Goal: Information Seeking & Learning: Learn about a topic

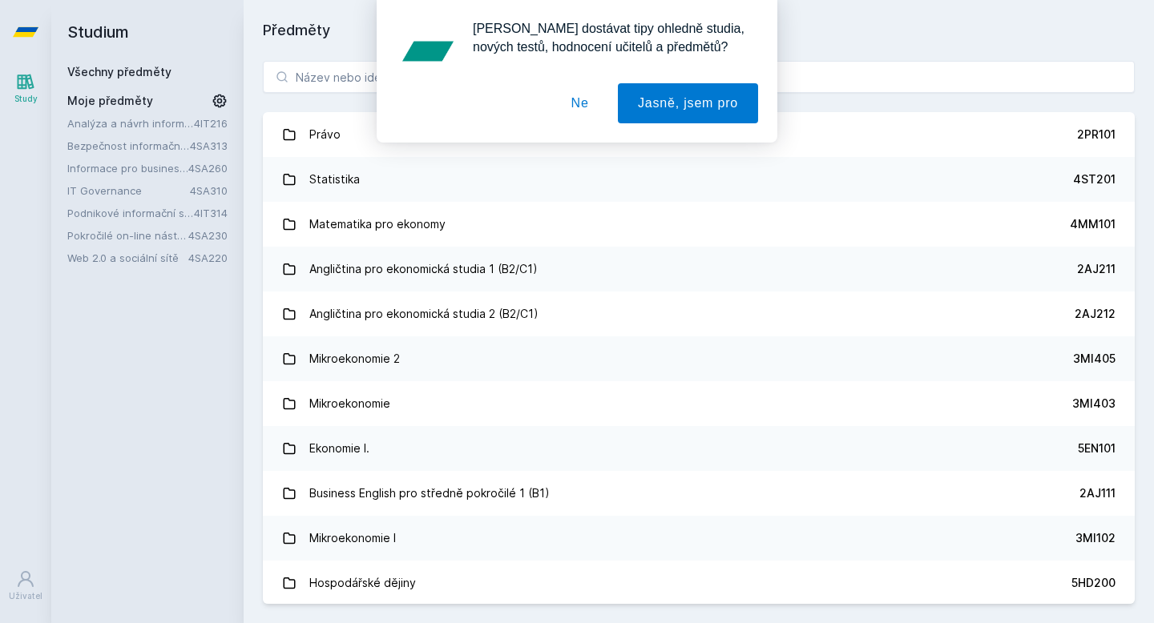
click at [579, 110] on button "Ne" at bounding box center [580, 103] width 58 height 40
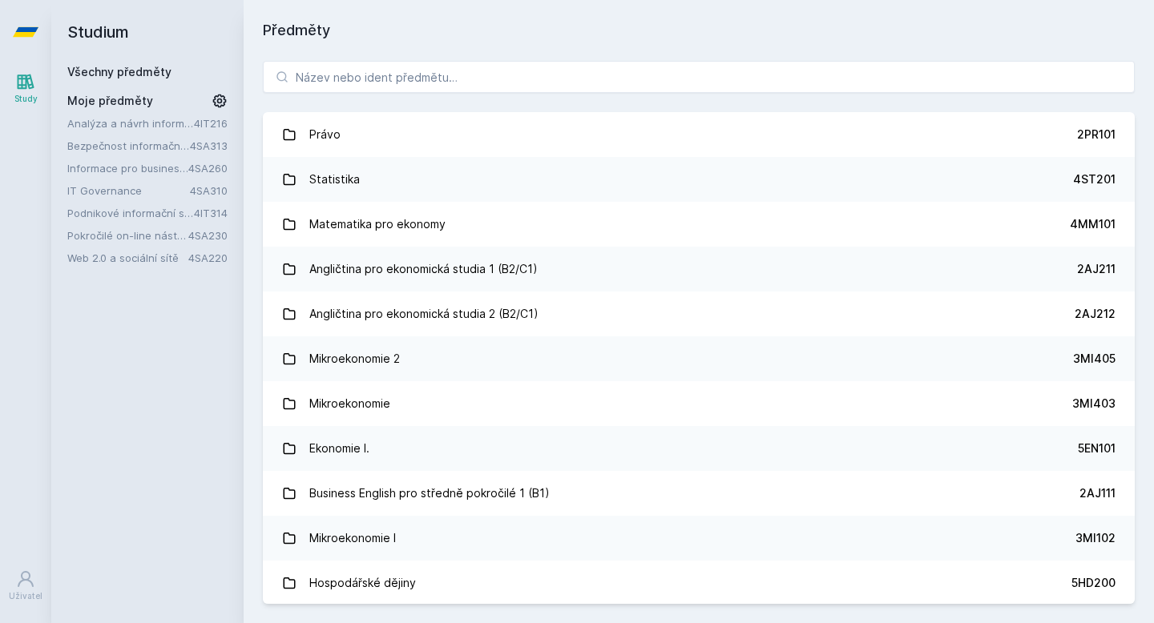
click at [141, 239] on link "Pokročilé on-line nástroje pro analýzu a zpracování informací" at bounding box center [127, 236] width 121 height 16
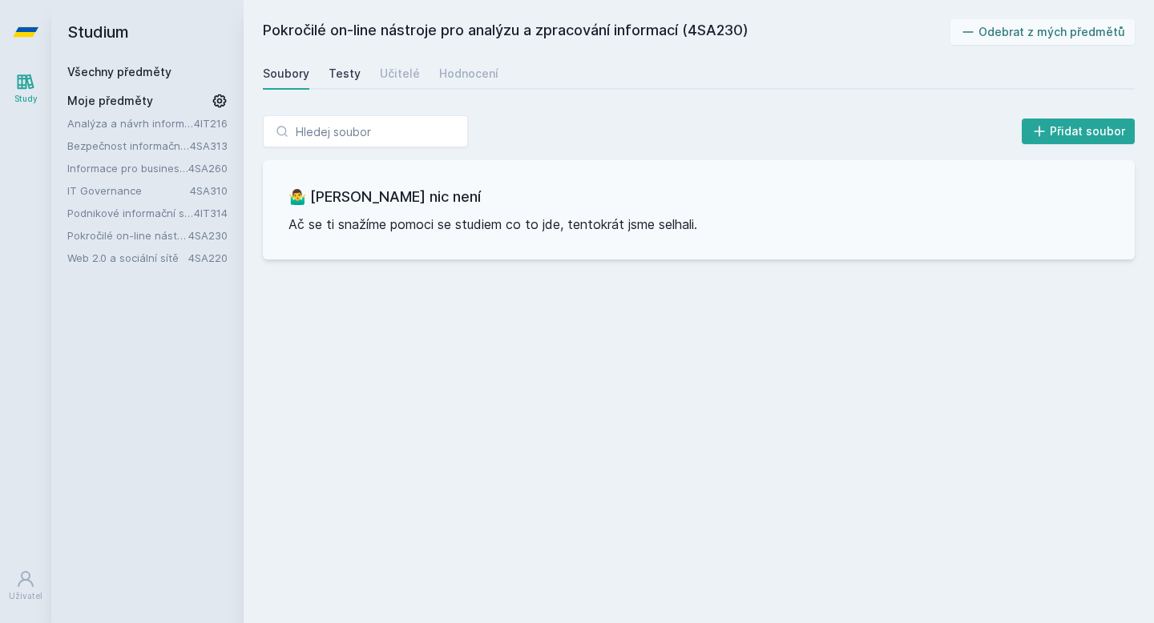
click at [337, 76] on div "Testy" at bounding box center [345, 74] width 32 height 16
click at [397, 72] on div "Učitelé" at bounding box center [400, 74] width 40 height 16
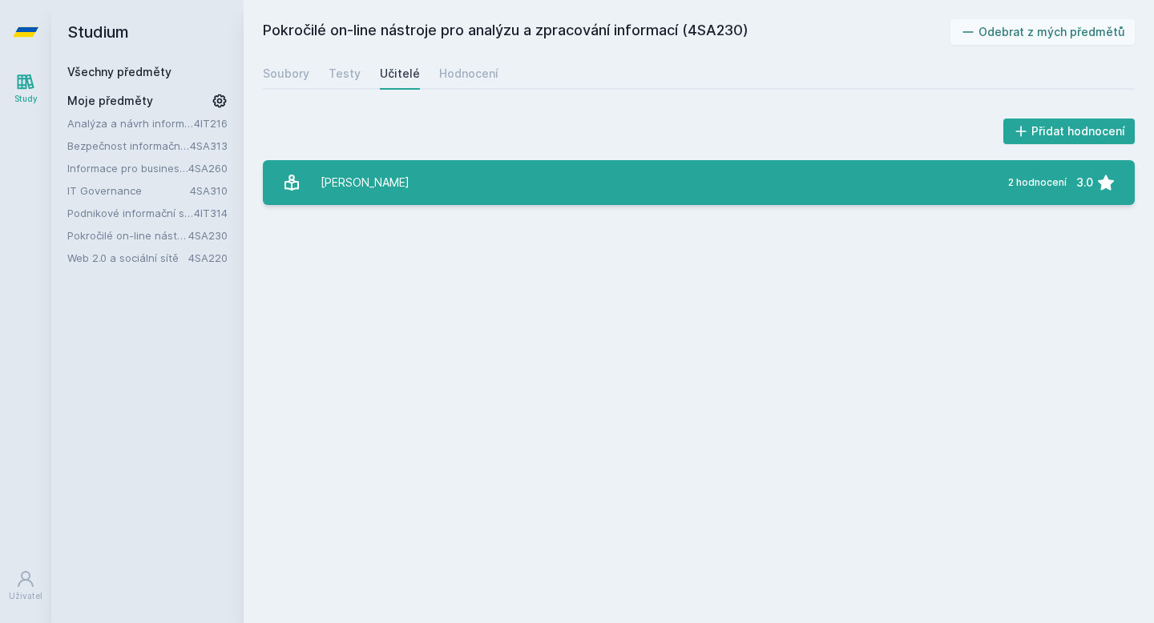
click at [385, 201] on link "[PERSON_NAME] 2 hodnocení 3.0" at bounding box center [699, 182] width 872 height 45
